Goal: Information Seeking & Learning: Check status

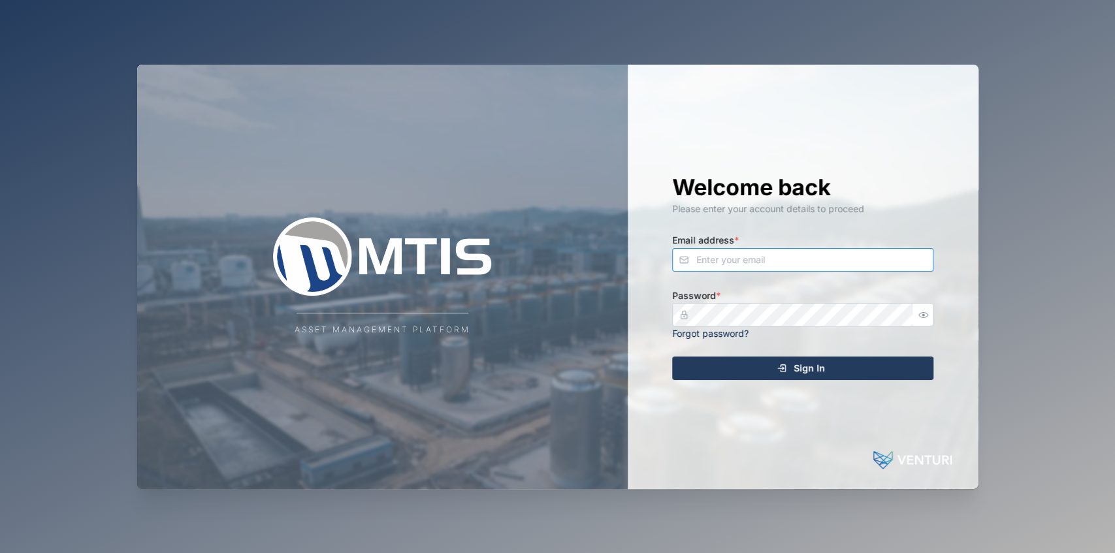
click at [732, 263] on input "Email address *" at bounding box center [802, 260] width 261 height 24
type input "[EMAIL_ADDRESS][PERSON_NAME][DOMAIN_NAME]"
click at [672, 357] on button "Sign In" at bounding box center [802, 369] width 261 height 24
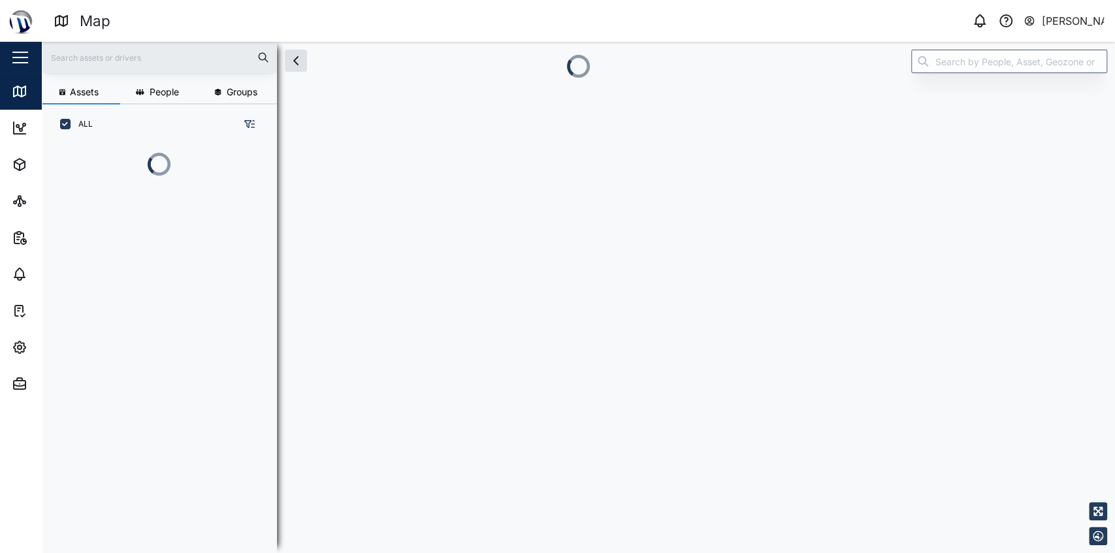
scroll to position [340, 208]
click at [924, 314] on div "Assets People Groups ALL" at bounding box center [578, 297] width 1073 height 511
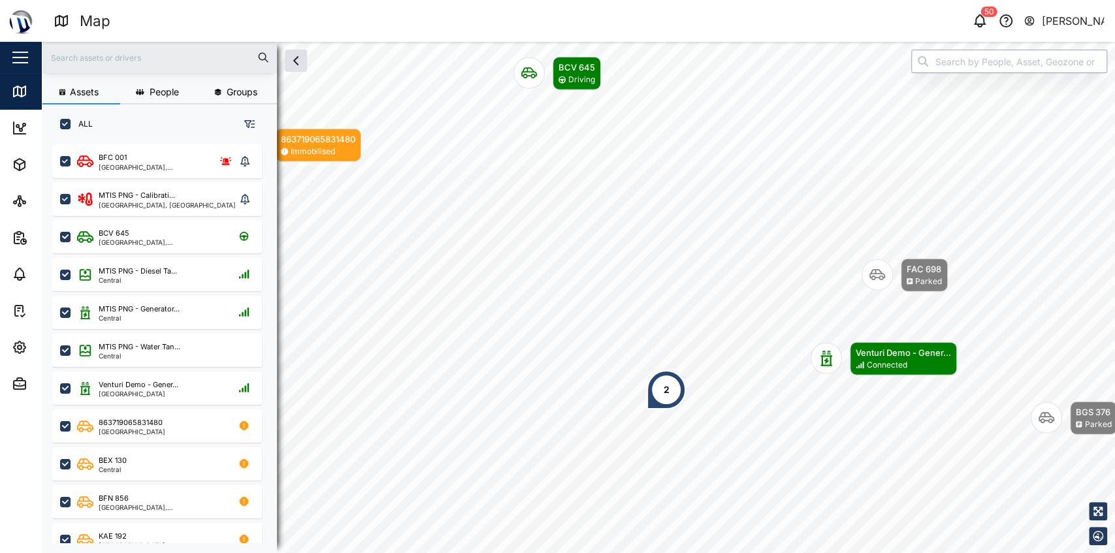
click at [1031, 70] on input "search" at bounding box center [1009, 62] width 196 height 24
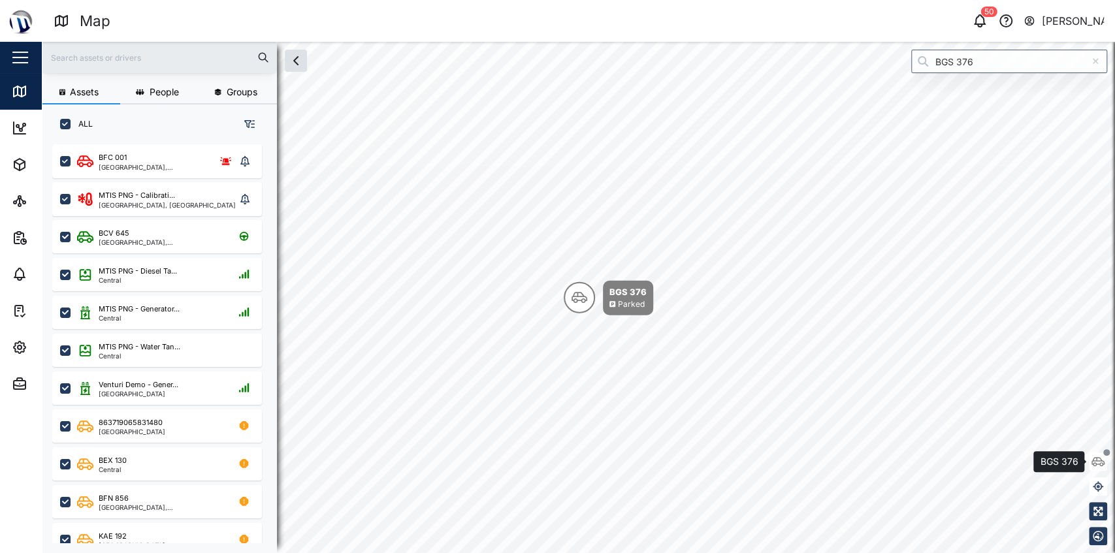
click at [1100, 463] on icon "button" at bounding box center [1097, 462] width 13 height 10
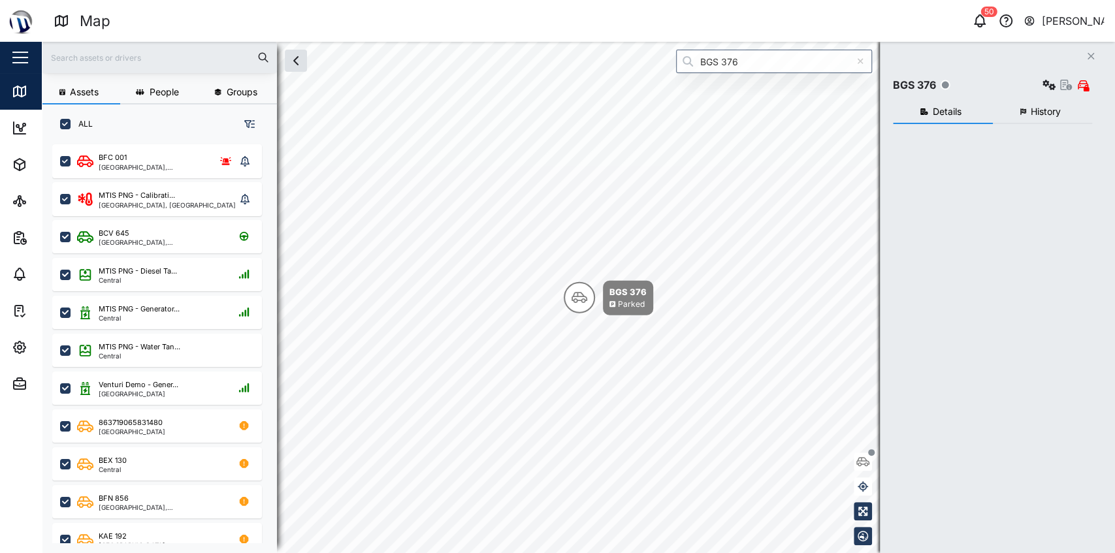
click at [1061, 108] on span "History" at bounding box center [1046, 111] width 30 height 9
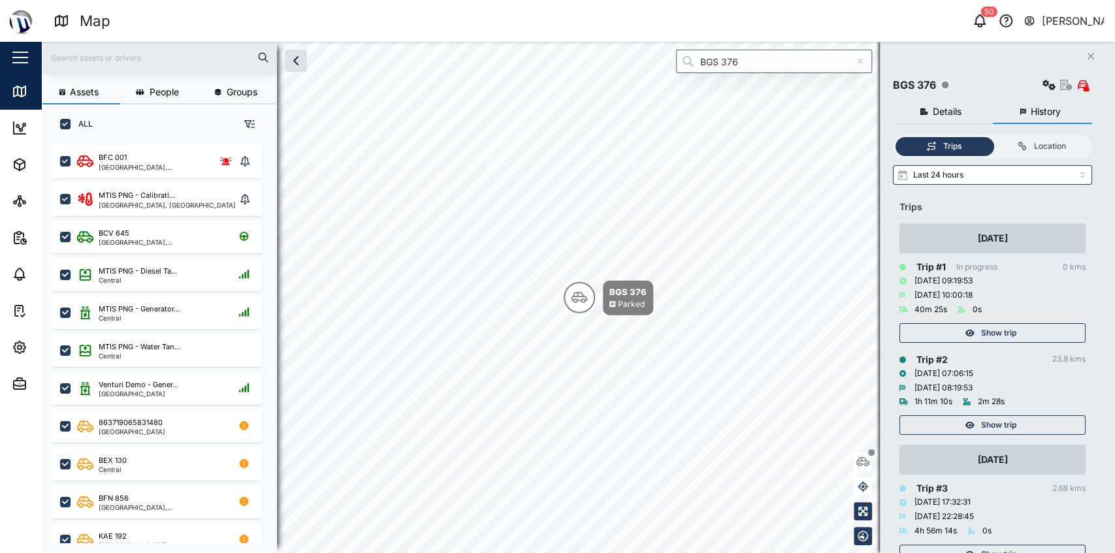
click at [935, 333] on div "Show trip" at bounding box center [991, 333] width 170 height 18
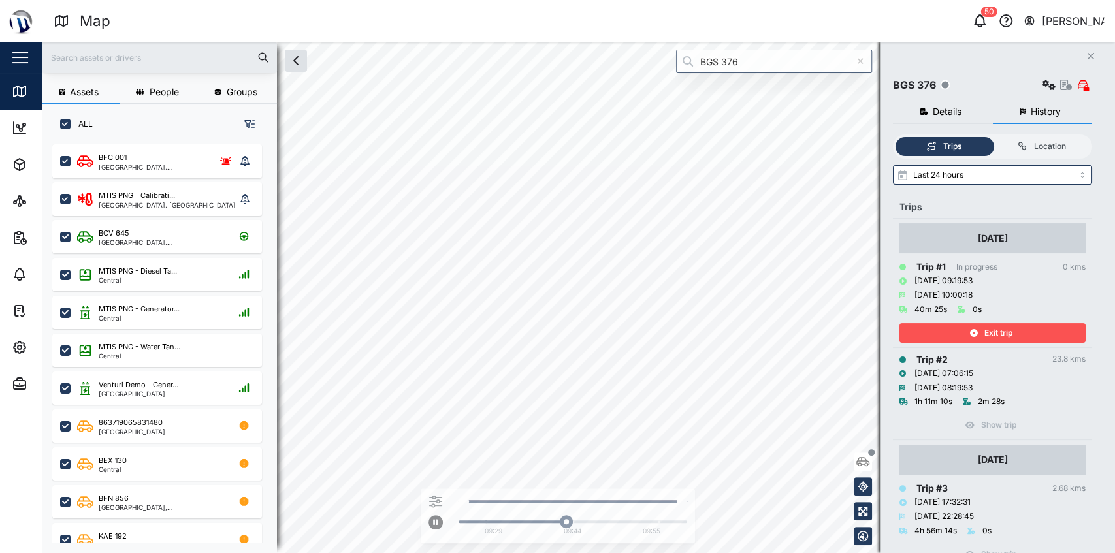
click at [926, 336] on div "Exit trip" at bounding box center [991, 333] width 170 height 18
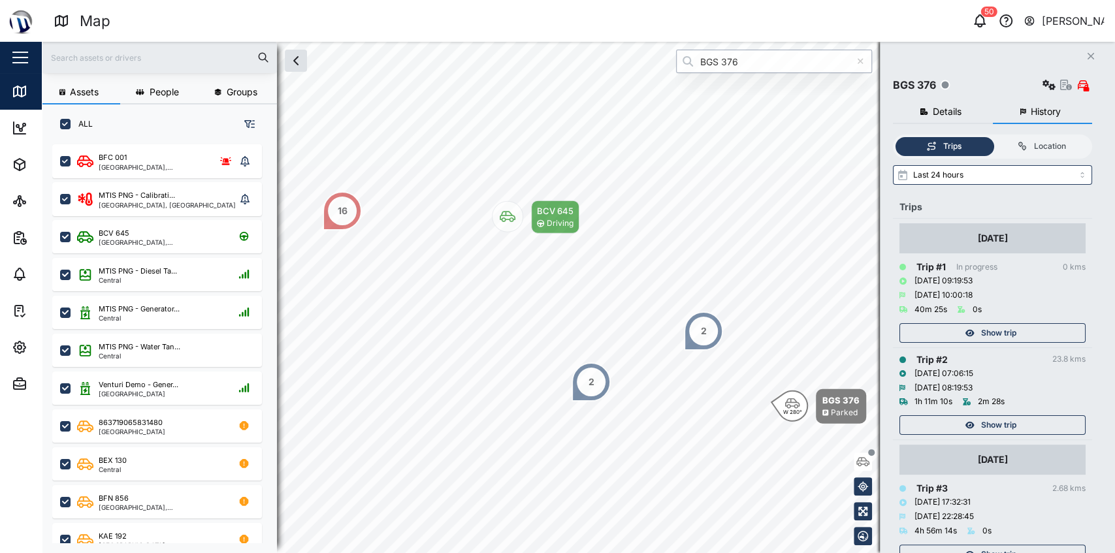
click at [812, 62] on input "BGS 376" at bounding box center [774, 62] width 196 height 24
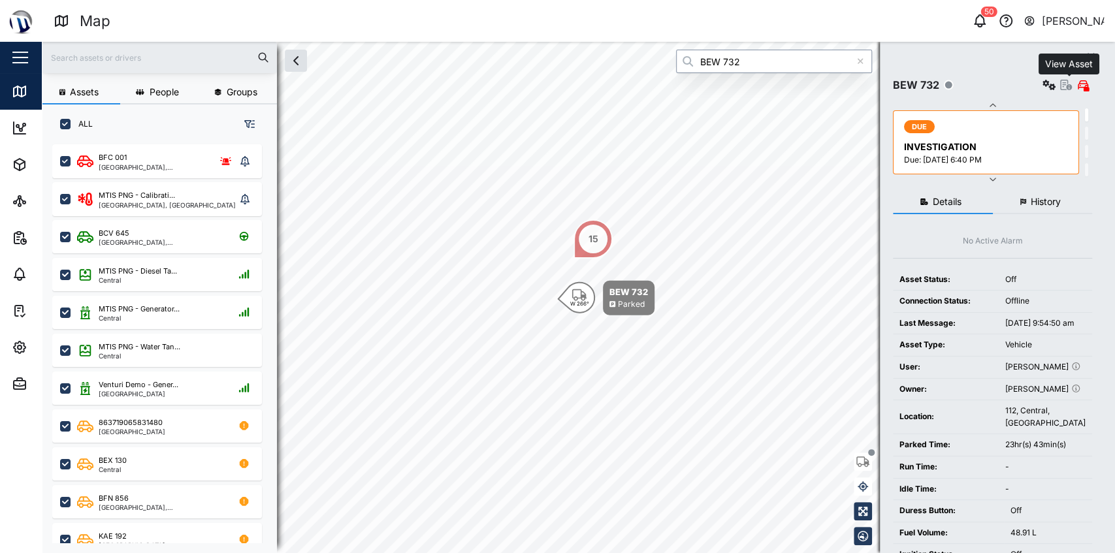
type input "BEW 732"
click at [1067, 88] on icon "button" at bounding box center [1066, 85] width 12 height 10
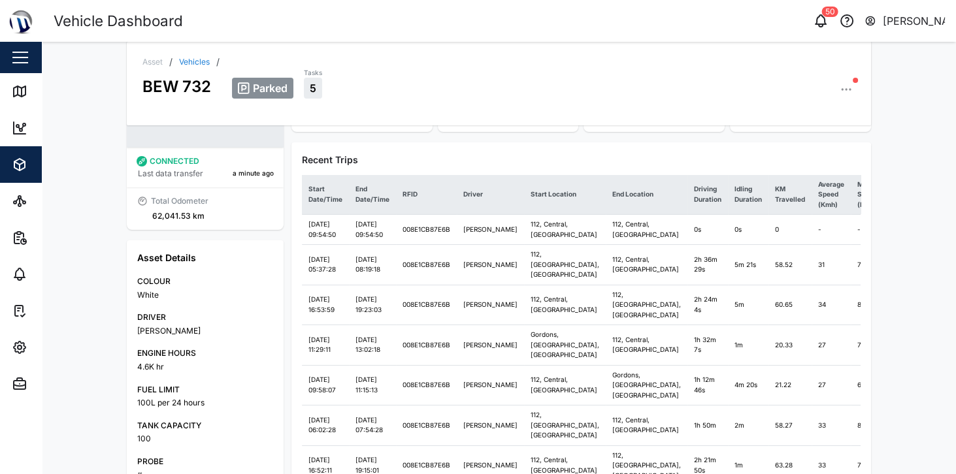
scroll to position [135, 0]
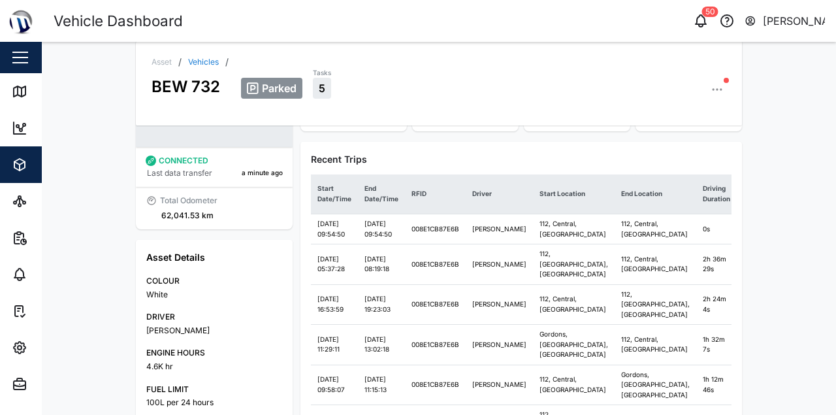
drag, startPoint x: 1114, startPoint y: 0, endPoint x: 520, endPoint y: 163, distance: 616.4
click at [520, 163] on div "Recent Trips" at bounding box center [521, 159] width 421 height 14
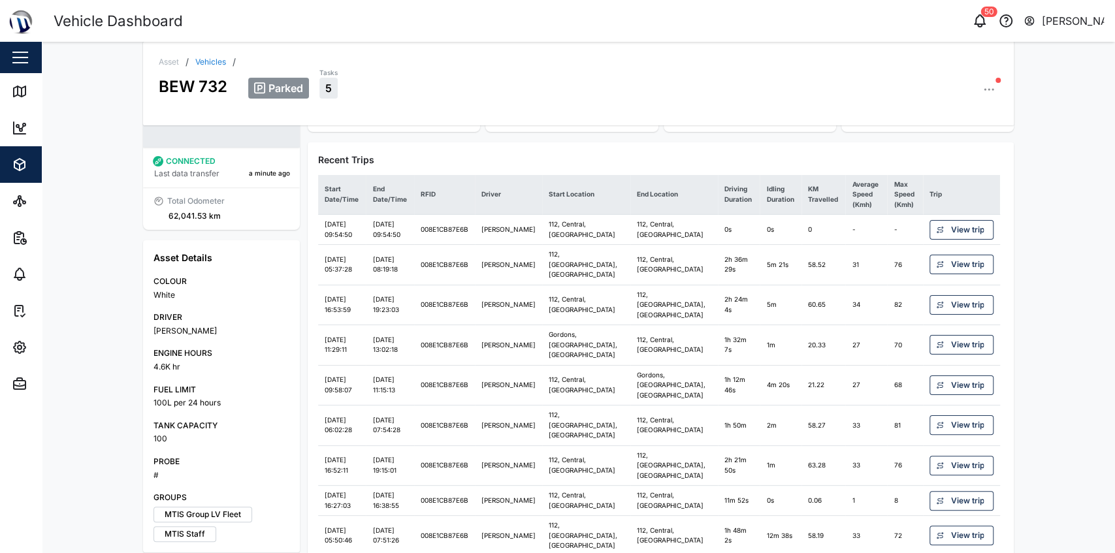
scroll to position [135, 0]
drag, startPoint x: 811, startPoint y: 1, endPoint x: 773, endPoint y: 239, distance: 241.5
click at [773, 239] on td "0s" at bounding box center [781, 230] width 42 height 30
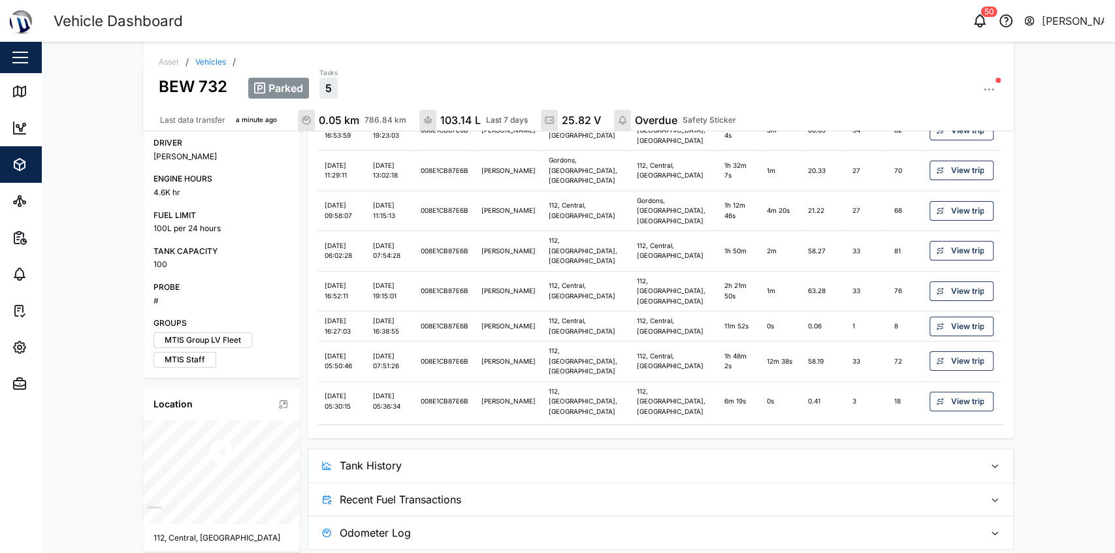
scroll to position [357, 0]
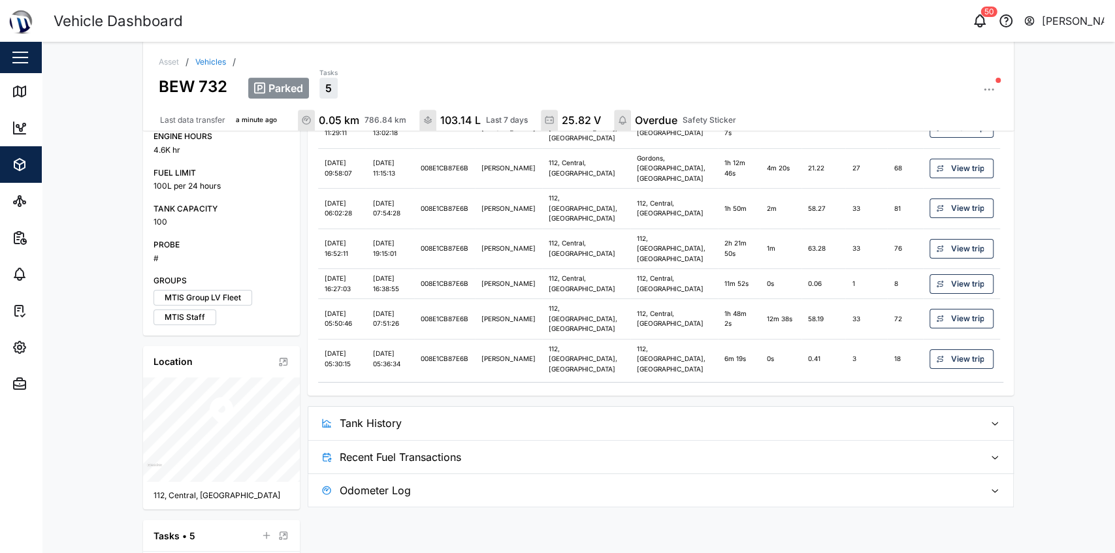
click at [622, 407] on span "Tank History" at bounding box center [657, 423] width 635 height 33
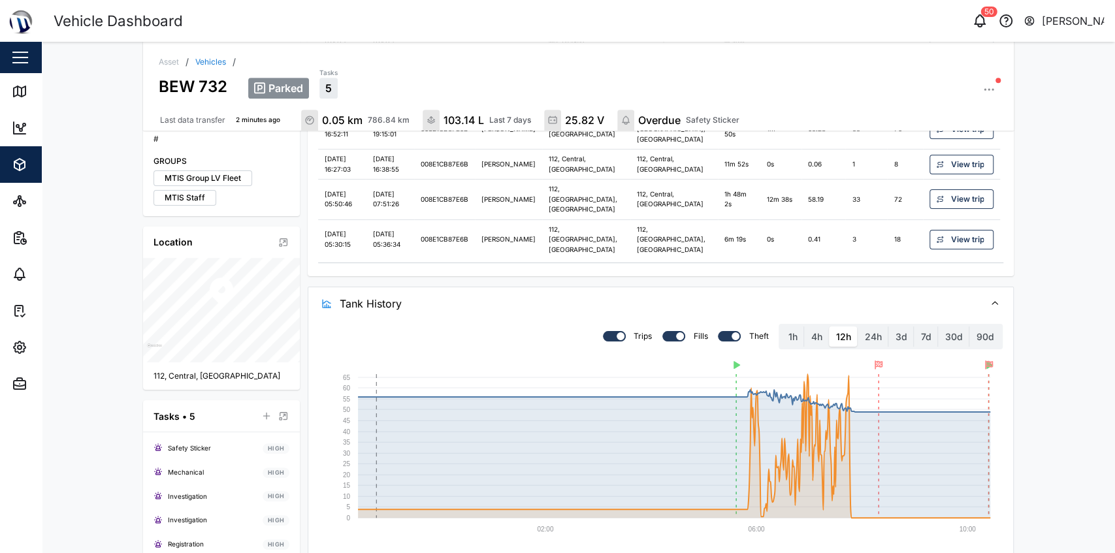
scroll to position [498, 0]
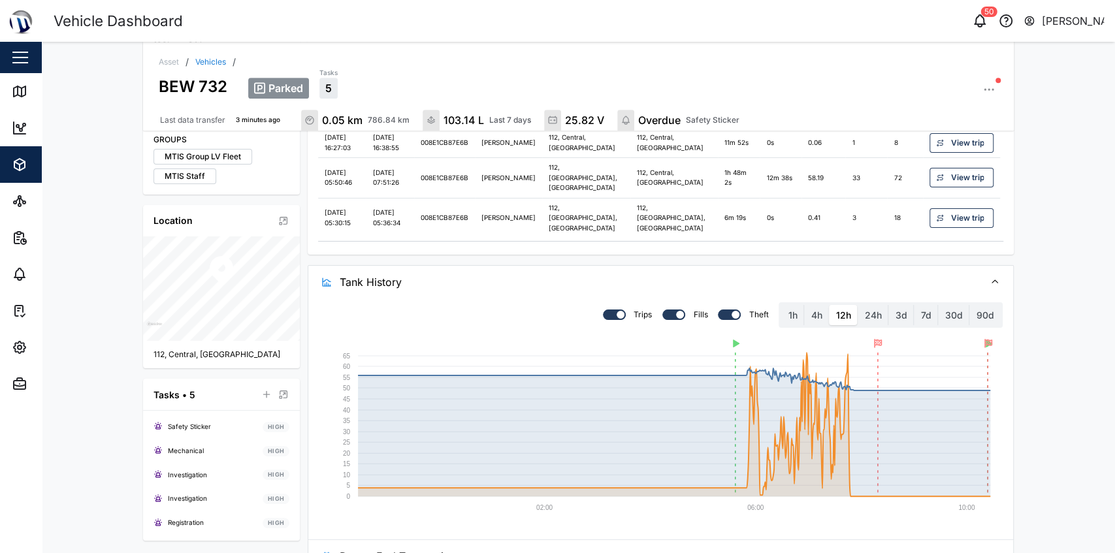
click at [581, 540] on span "Recent Fuel Transactions" at bounding box center [657, 556] width 635 height 33
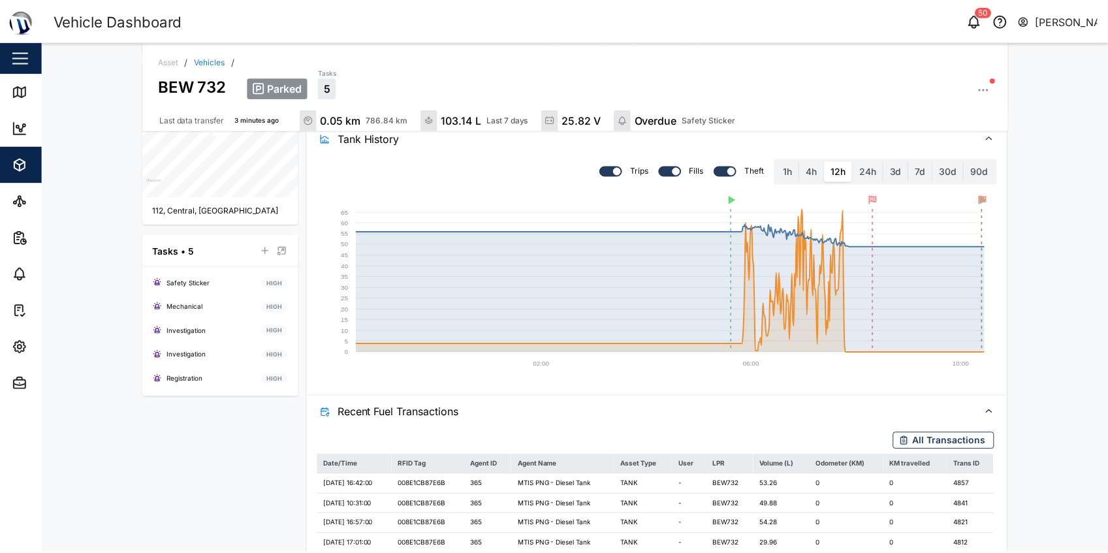
scroll to position [658, 0]
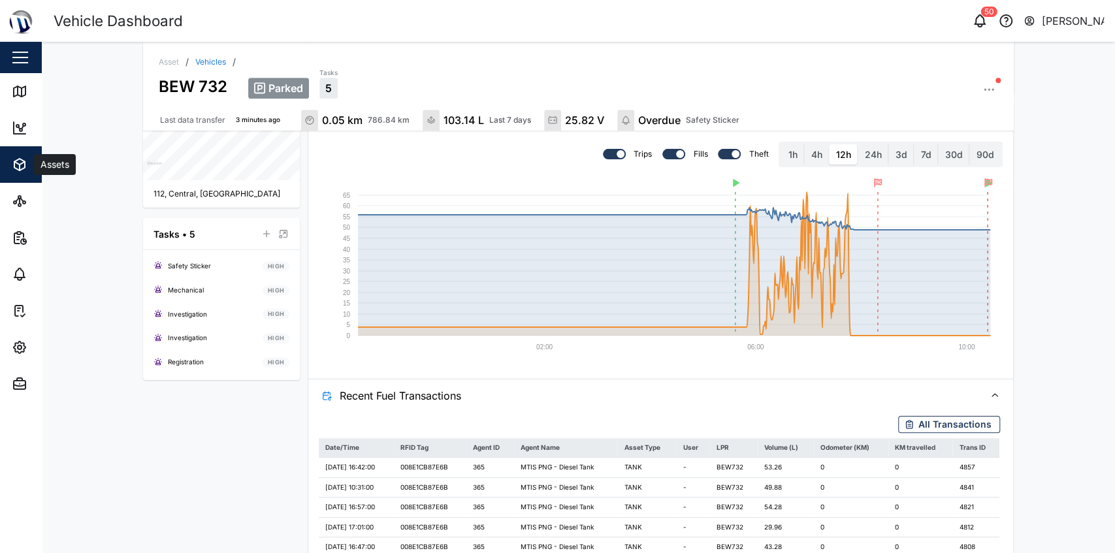
click at [3, 173] on button "Assets" at bounding box center [85, 164] width 170 height 37
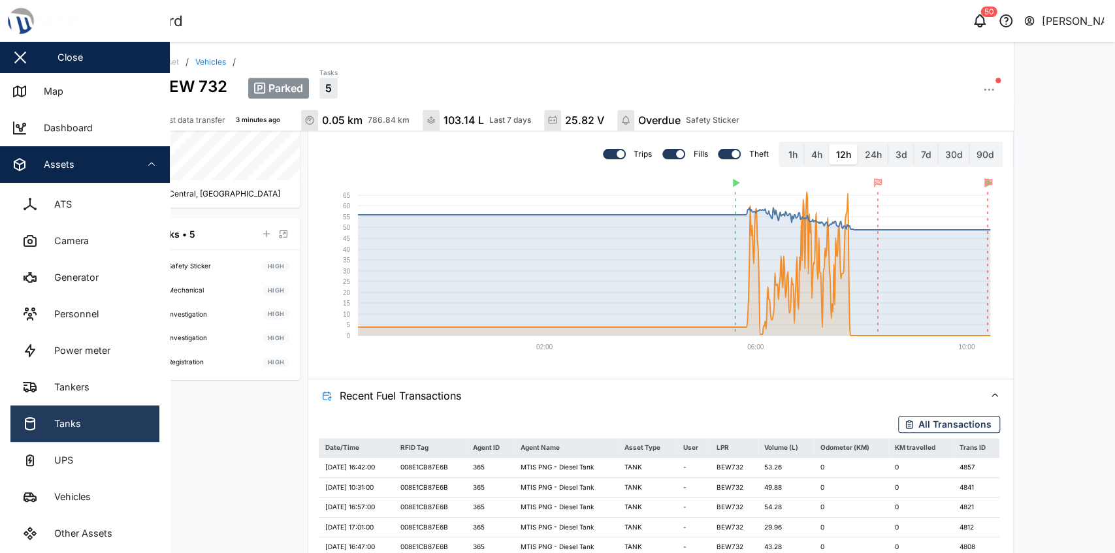
click at [80, 409] on link "Tanks" at bounding box center [84, 424] width 149 height 37
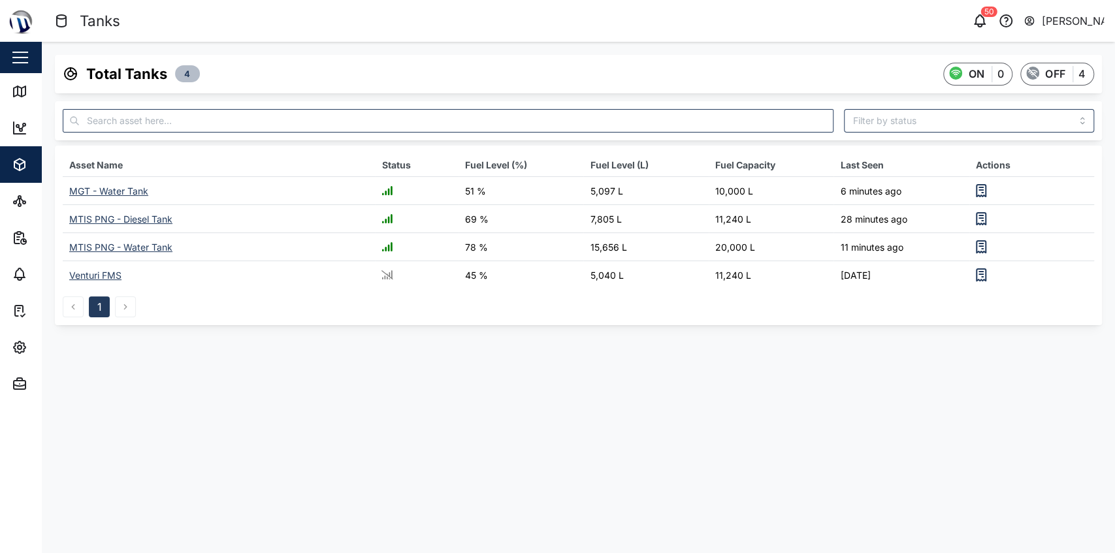
click at [108, 221] on div "MTIS PNG - Diesel Tank" at bounding box center [120, 219] width 103 height 11
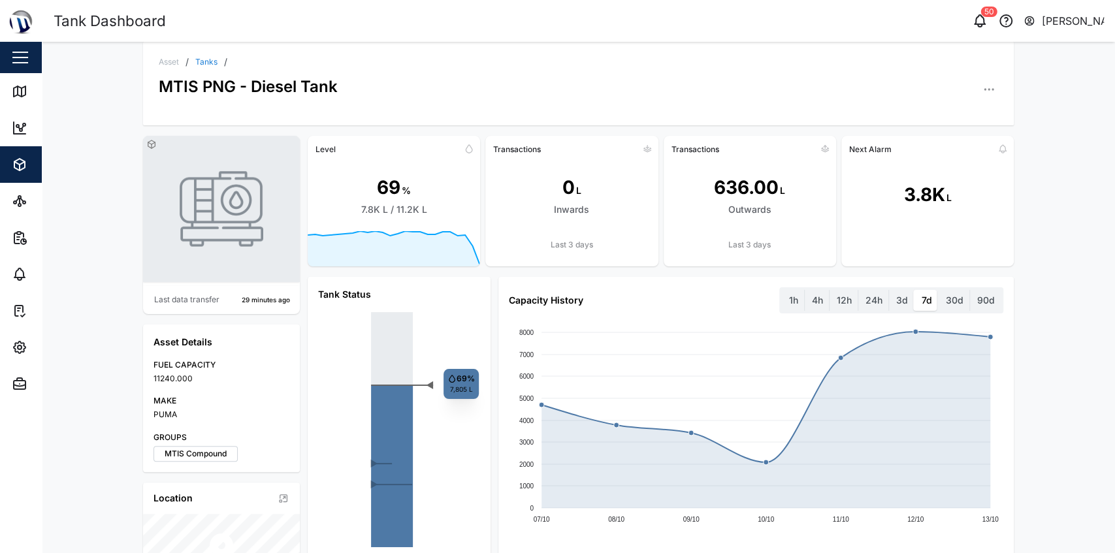
click at [355, 351] on div "◄ ► ► 69% 7,805 L" at bounding box center [399, 429] width 162 height 235
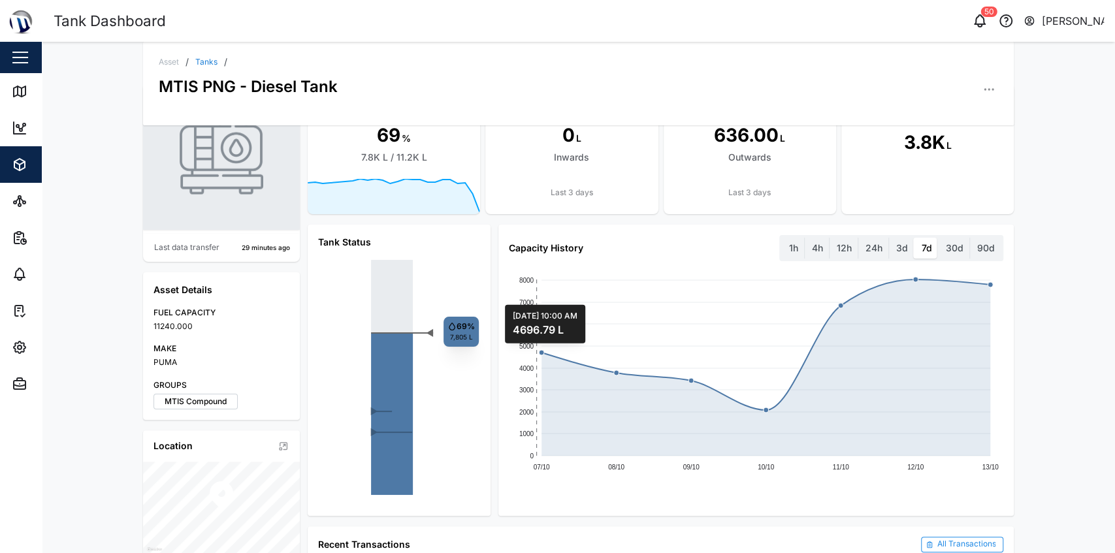
scroll to position [57, 0]
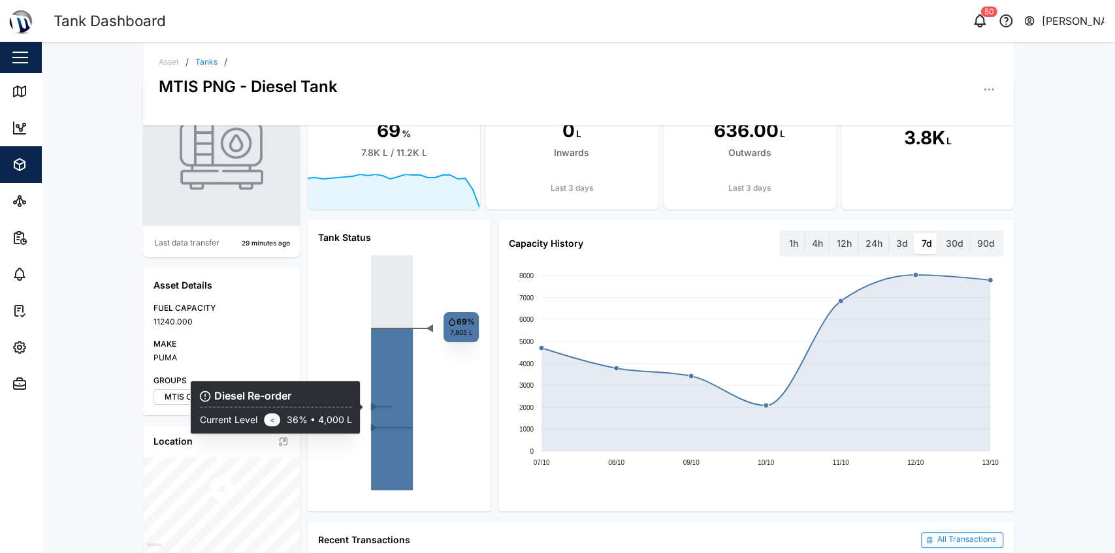
click at [373, 408] on div "►" at bounding box center [378, 407] width 16 height 10
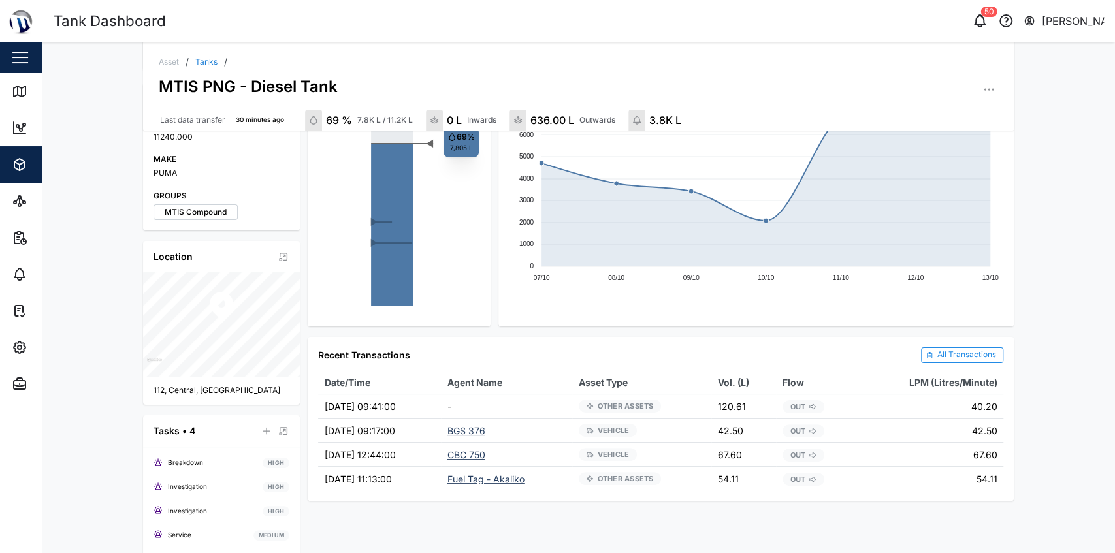
scroll to position [256, 0]
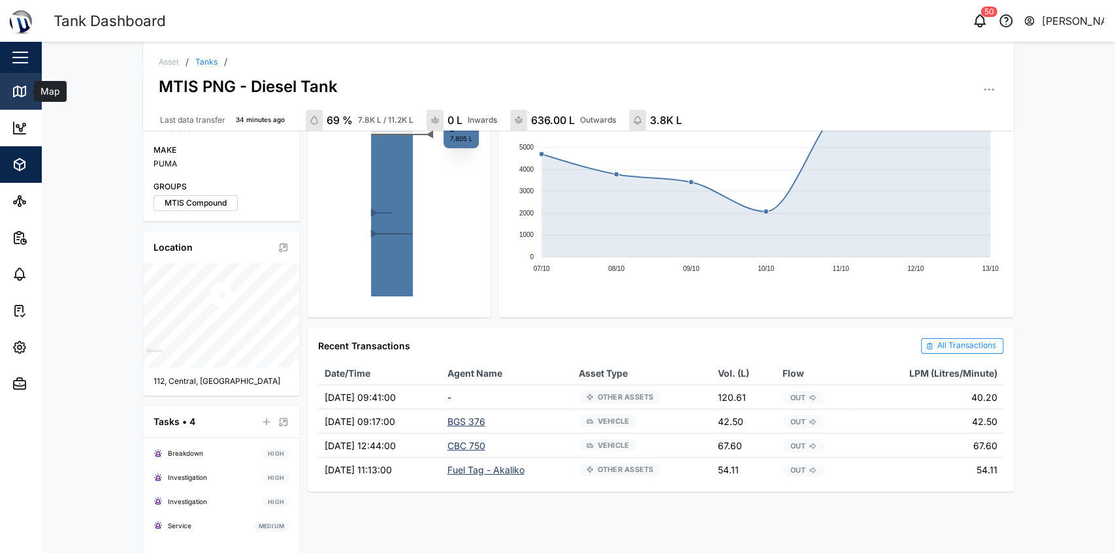
click at [22, 95] on icon at bounding box center [22, 92] width 0 height 8
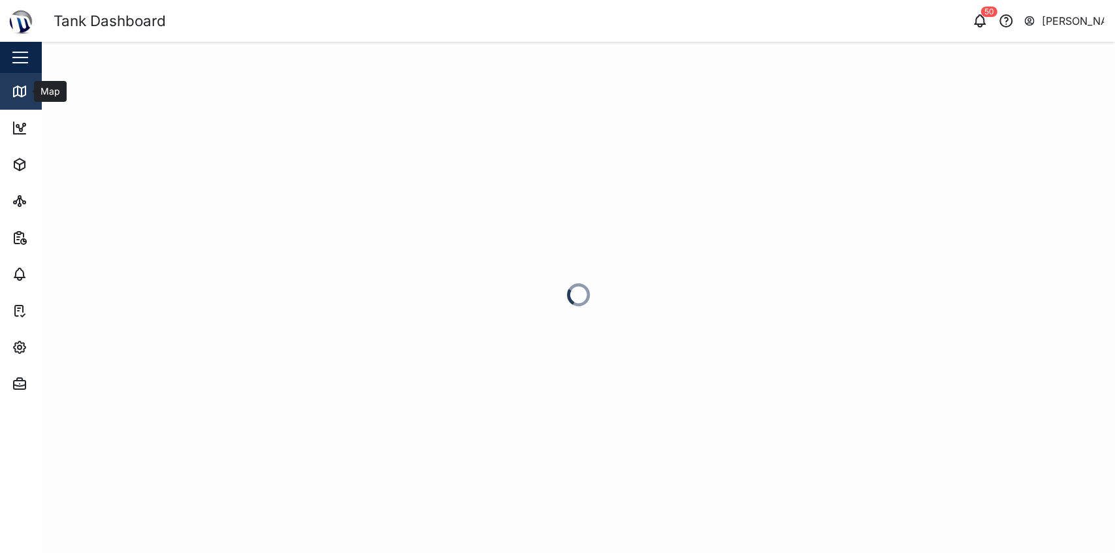
click at [33, 96] on div "Map" at bounding box center [38, 92] width 52 height 16
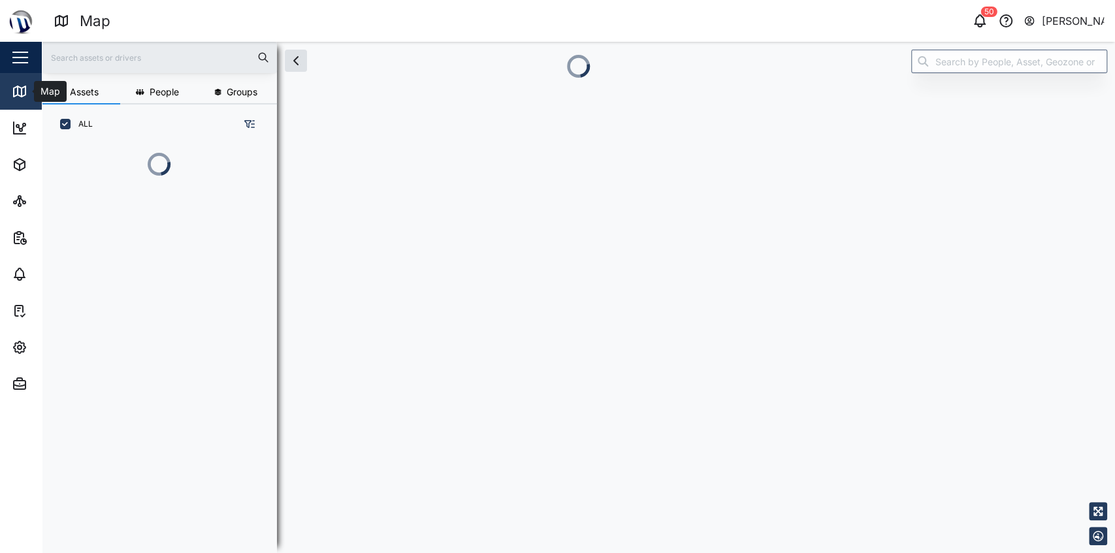
scroll to position [396, 208]
